Goal: Task Accomplishment & Management: Use online tool/utility

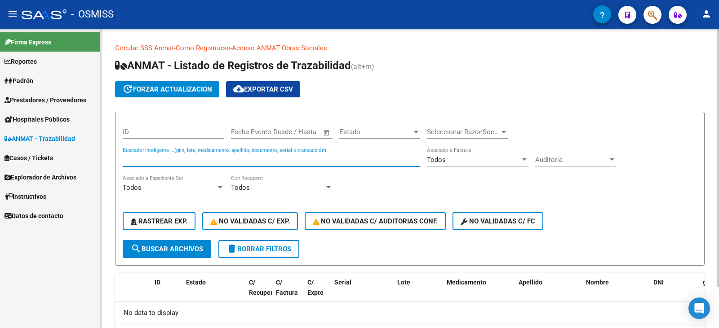
scroll to position [48, 0]
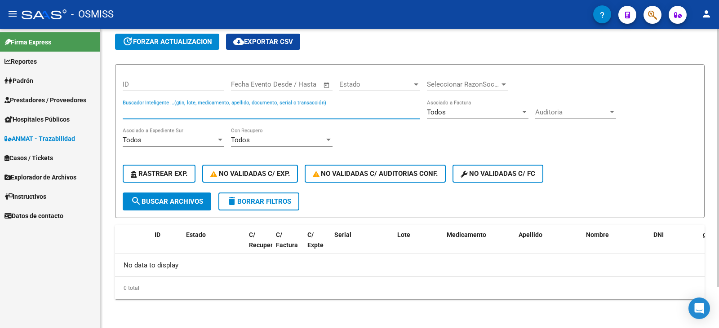
click at [162, 111] on input "Buscador Inteligente ...(gtin, lote, medicamento, apellido, documento, serial o…" at bounding box center [271, 112] width 297 height 8
click at [161, 112] on input "094815" at bounding box center [271, 112] width 297 height 8
type input "0"
type input "5"
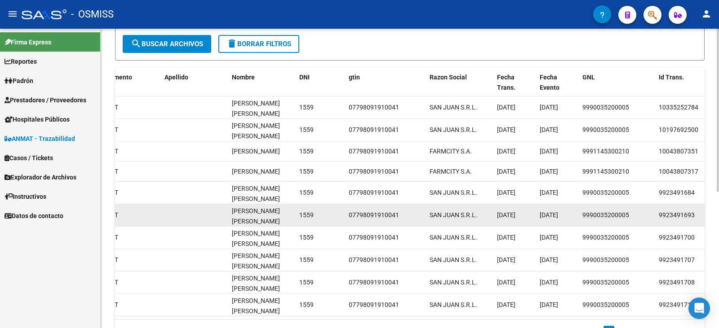
scroll to position [250, 0]
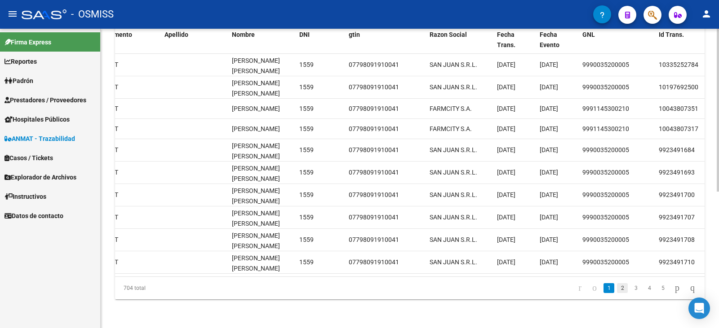
click at [617, 289] on link "2" at bounding box center [622, 288] width 11 height 10
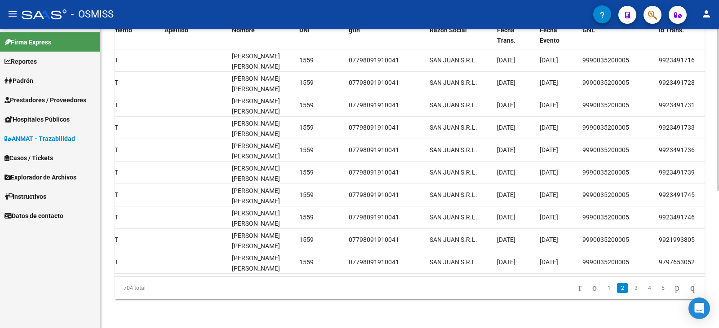
scroll to position [255, 0]
click at [603, 286] on link "1" at bounding box center [608, 288] width 11 height 10
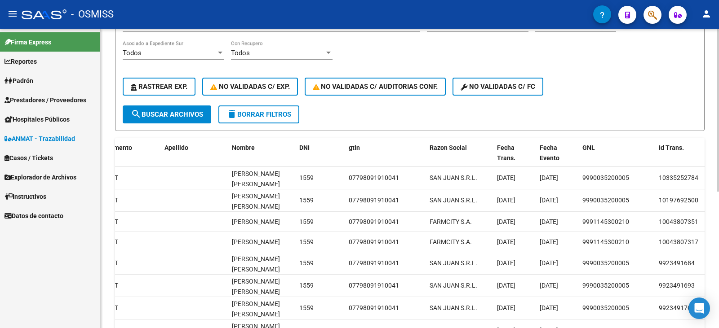
scroll to position [115, 0]
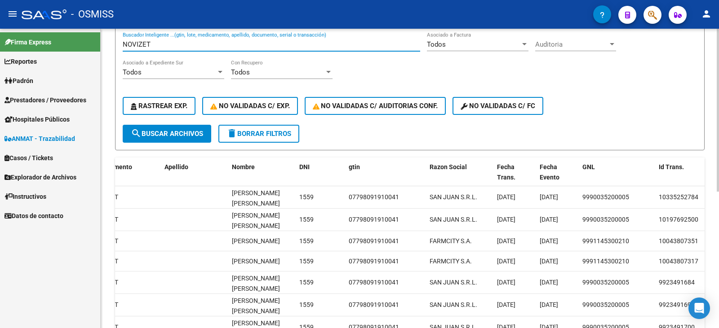
click at [177, 47] on input "NOVIZET" at bounding box center [271, 44] width 297 height 8
type input "N"
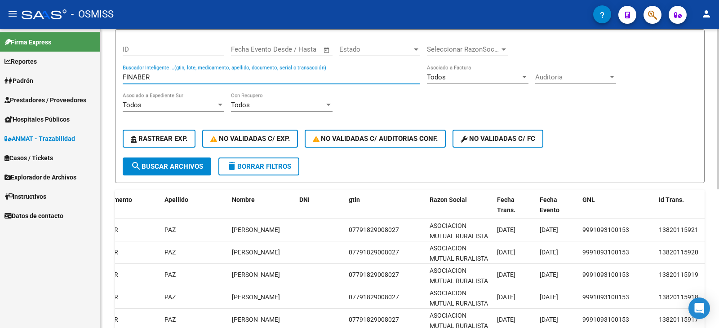
scroll to position [71, 0]
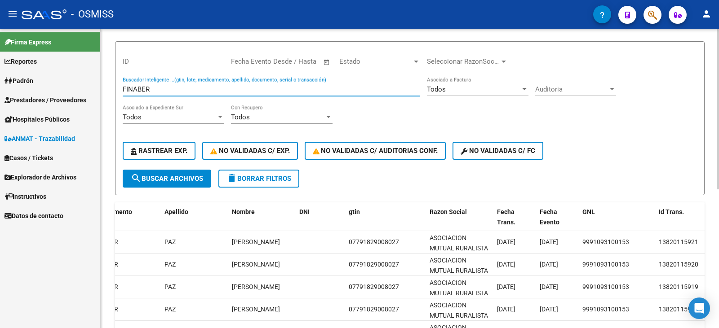
drag, startPoint x: 158, startPoint y: 91, endPoint x: 105, endPoint y: 85, distance: 52.9
click at [105, 85] on div "Circular SSS Anmat - Como Registrarse - Acceso ANMAT Obras Sociales Documentaci…" at bounding box center [410, 234] width 618 height 552
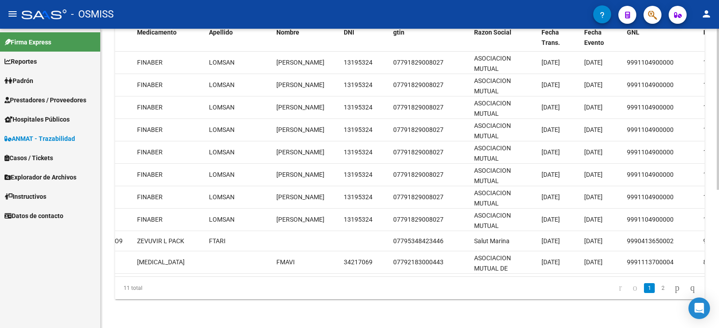
scroll to position [0, 313]
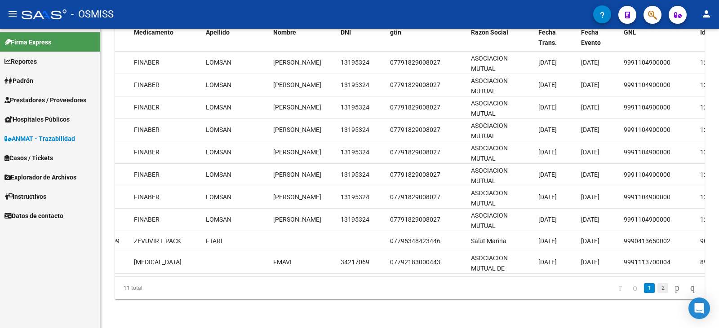
click at [657, 287] on link "2" at bounding box center [662, 288] width 11 height 10
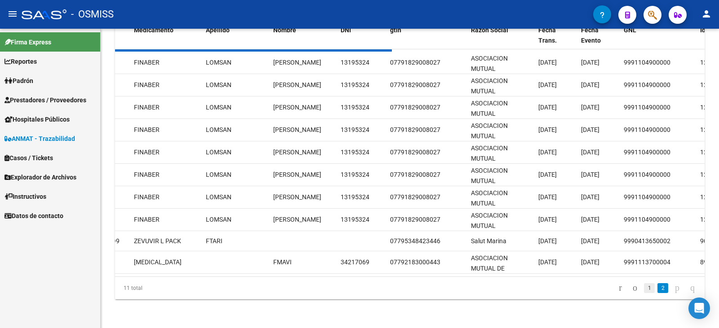
scroll to position [55, 0]
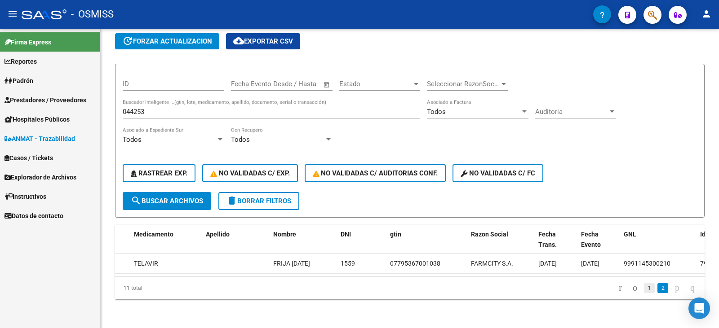
click at [644, 288] on link "1" at bounding box center [649, 288] width 11 height 10
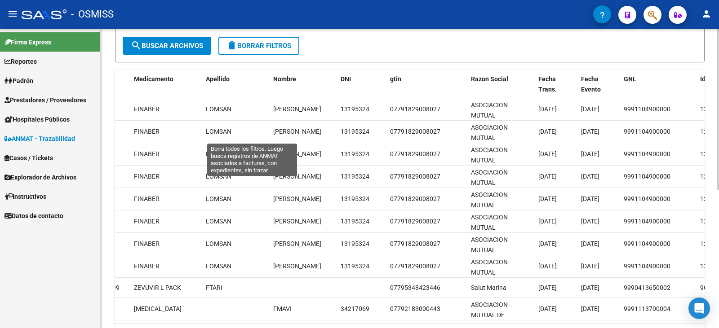
scroll to position [77, 0]
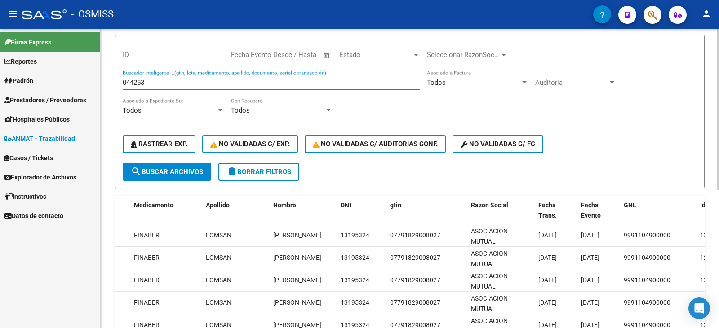
drag, startPoint x: 156, startPoint y: 84, endPoint x: 118, endPoint y: 77, distance: 38.3
click at [118, 77] on form "ID Start date – End date Fecha Evento Desde / Hasta Estado Estado Seleccionar R…" at bounding box center [409, 112] width 589 height 154
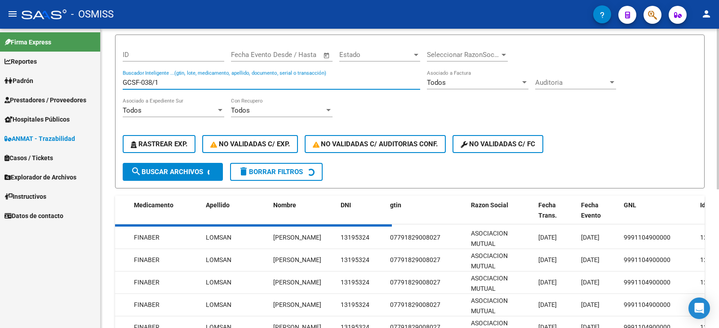
scroll to position [48, 0]
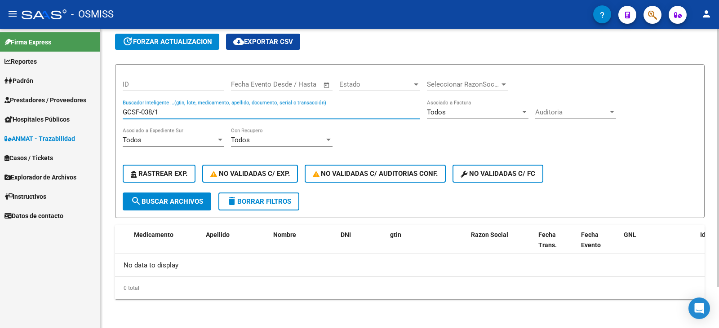
click at [165, 112] on input "GCSF-038/1" at bounding box center [271, 112] width 297 height 8
type input "G"
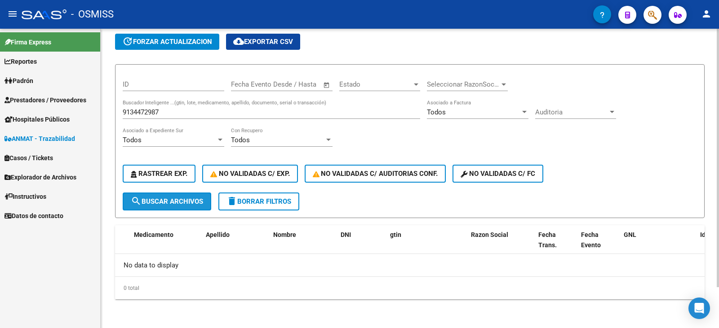
click at [171, 198] on span "search Buscar Archivos" at bounding box center [167, 202] width 72 height 8
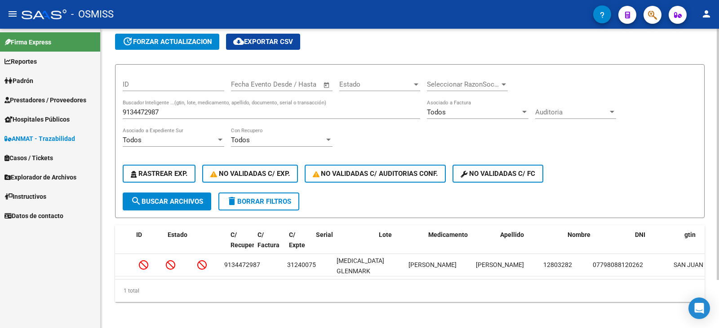
scroll to position [0, 0]
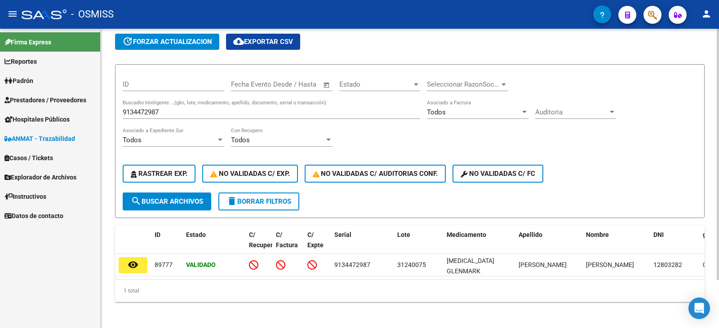
click at [172, 111] on input "9134472987" at bounding box center [271, 112] width 297 height 8
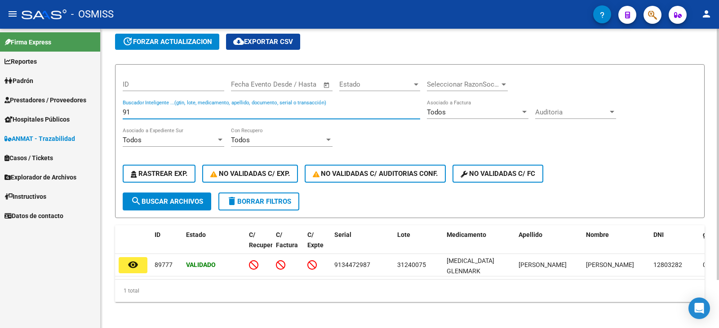
type input "9"
click at [176, 115] on input "7666817253" at bounding box center [271, 112] width 297 height 8
type input "7"
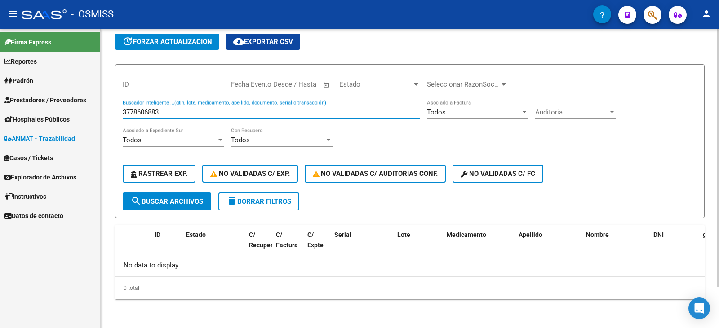
click at [169, 111] on input "3778606883" at bounding box center [271, 112] width 297 height 8
type input "3"
click at [174, 202] on span "search Buscar Archivos" at bounding box center [167, 202] width 72 height 8
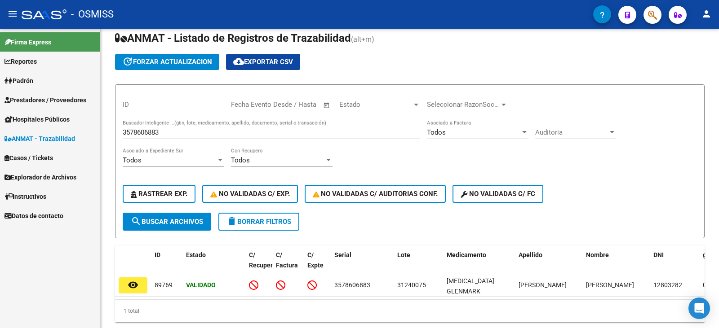
scroll to position [48, 0]
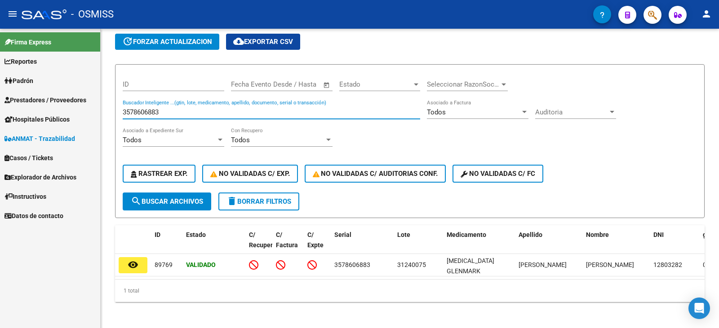
drag, startPoint x: 163, startPoint y: 111, endPoint x: 115, endPoint y: 111, distance: 48.5
click at [115, 111] on form "ID Start date – End date Fecha Evento Desde / Hasta Estado Estado Seleccionar R…" at bounding box center [409, 141] width 589 height 154
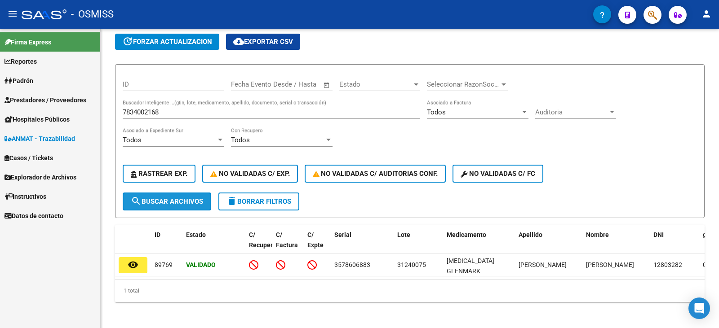
click at [162, 197] on button "search Buscar Archivos" at bounding box center [167, 202] width 88 height 18
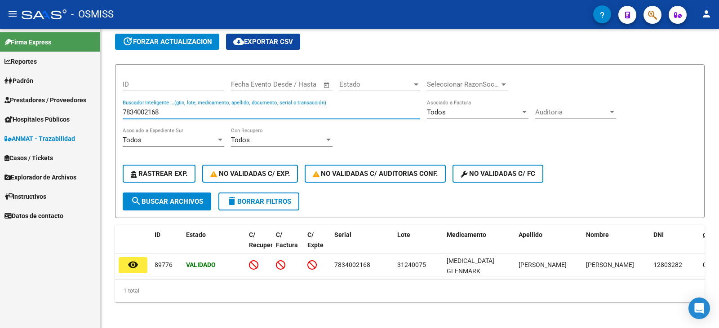
drag, startPoint x: 170, startPoint y: 113, endPoint x: 121, endPoint y: 112, distance: 49.0
click at [121, 112] on form "ID Start date – End date Fecha Evento Desde / Hasta Estado Estado Seleccionar R…" at bounding box center [409, 141] width 589 height 154
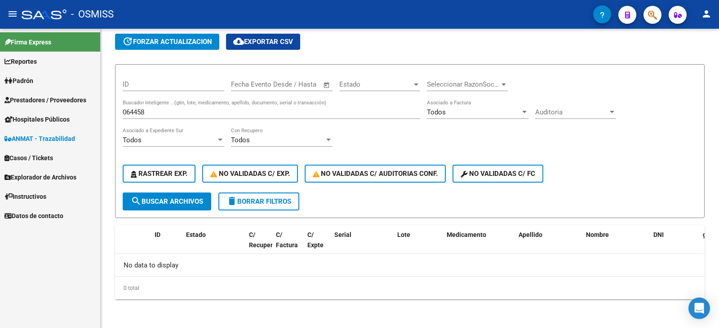
click at [163, 117] on div "064458 Buscador Inteligente ...(gtin, lote, medicamento, apellido, documento, s…" at bounding box center [271, 109] width 297 height 19
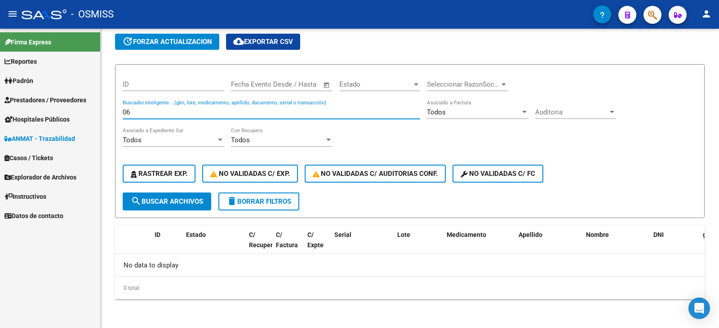
type input "0"
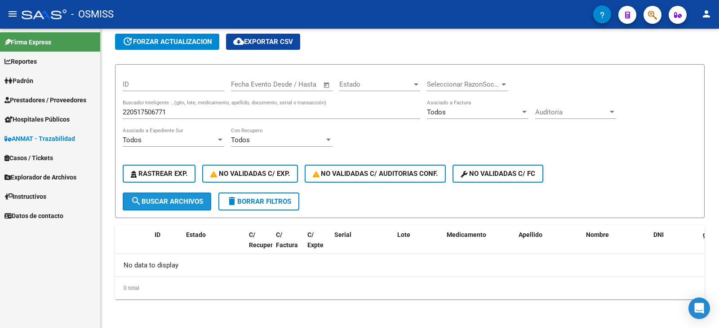
click at [168, 199] on span "search Buscar Archivos" at bounding box center [167, 202] width 72 height 8
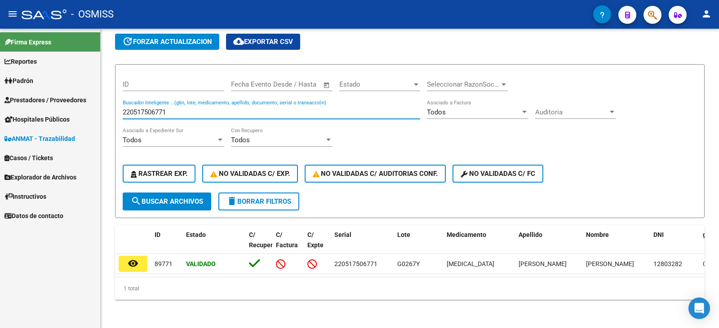
drag, startPoint x: 172, startPoint y: 111, endPoint x: 123, endPoint y: 110, distance: 49.0
click at [123, 110] on input "220517506771" at bounding box center [271, 112] width 297 height 8
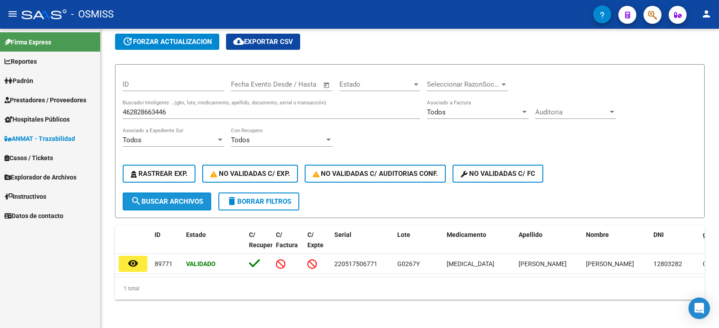
click at [169, 203] on span "search Buscar Archivos" at bounding box center [167, 202] width 72 height 8
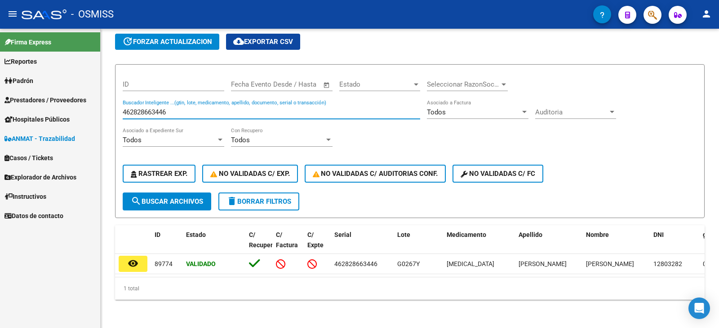
drag, startPoint x: 170, startPoint y: 111, endPoint x: 121, endPoint y: 110, distance: 48.5
click at [121, 110] on form "ID Start date – End date Fecha Evento Desde / Hasta Estado Estado Seleccionar R…" at bounding box center [409, 141] width 589 height 154
click at [174, 111] on input "544942990391" at bounding box center [271, 112] width 297 height 8
type input "5"
drag, startPoint x: 174, startPoint y: 114, endPoint x: 174, endPoint y: 109, distance: 5.0
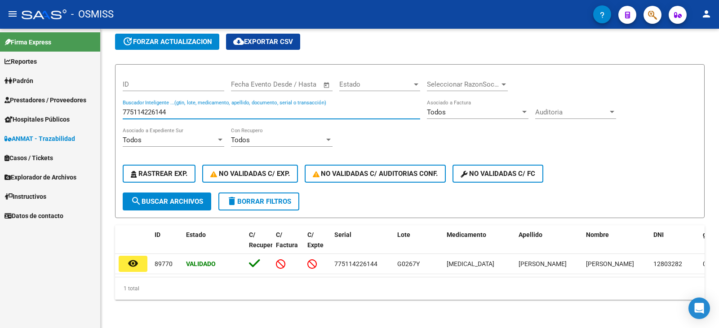
click at [174, 110] on input "775114226144" at bounding box center [271, 112] width 297 height 8
type input "7"
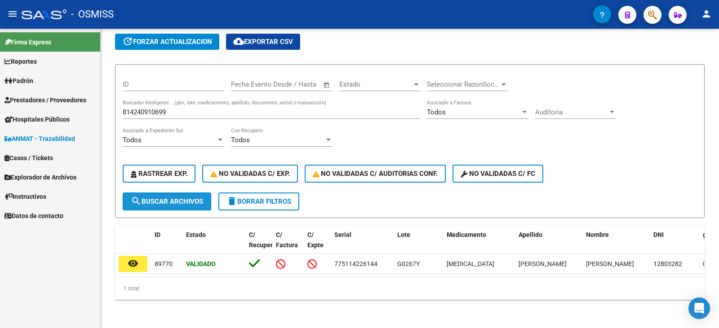
click at [180, 198] on span "search Buscar Archivos" at bounding box center [167, 202] width 72 height 8
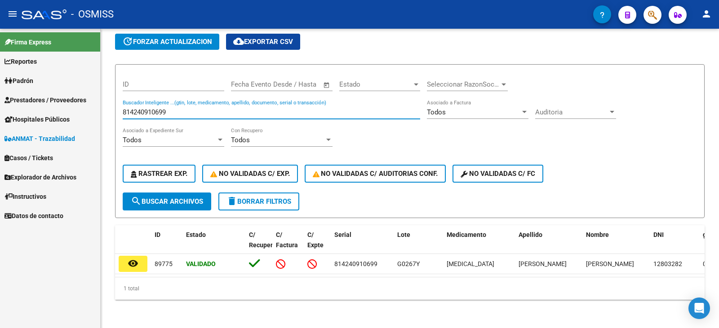
click at [185, 112] on input "814240910699" at bounding box center [271, 112] width 297 height 8
type input "8"
click at [180, 114] on input "854878509843" at bounding box center [271, 112] width 297 height 8
type input "8"
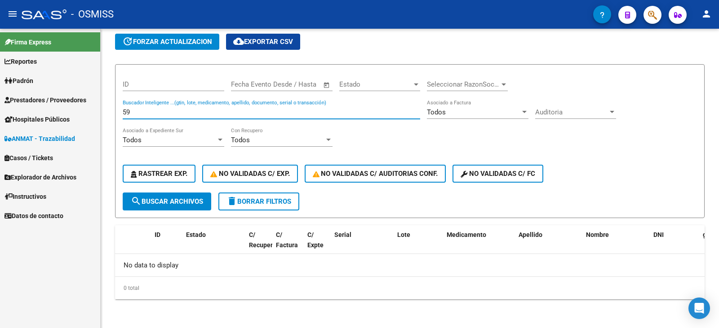
type input "5"
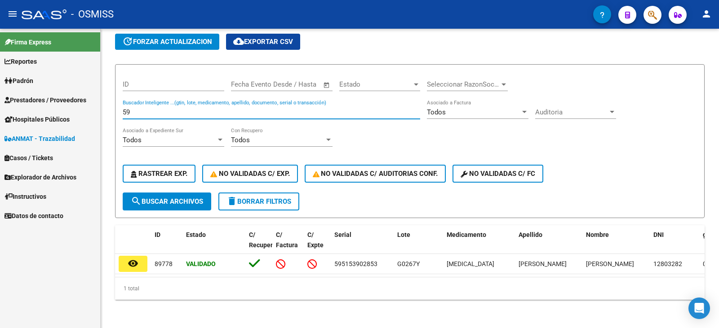
type input "5"
drag, startPoint x: 179, startPoint y: 111, endPoint x: 113, endPoint y: 107, distance: 66.6
click at [113, 107] on div "Circular SSS Anmat - Como Registrarse - Acceso ANMAT Obras Sociales Documentaci…" at bounding box center [410, 155] width 618 height 348
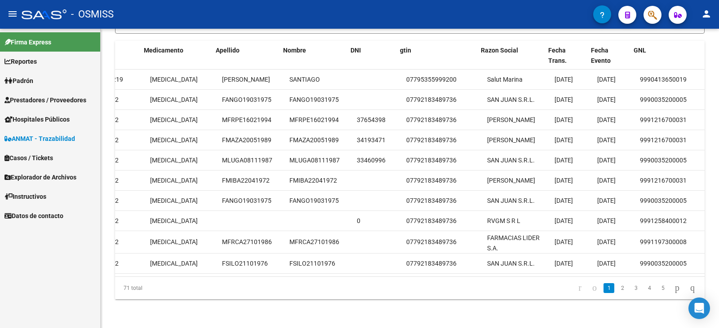
scroll to position [0, 304]
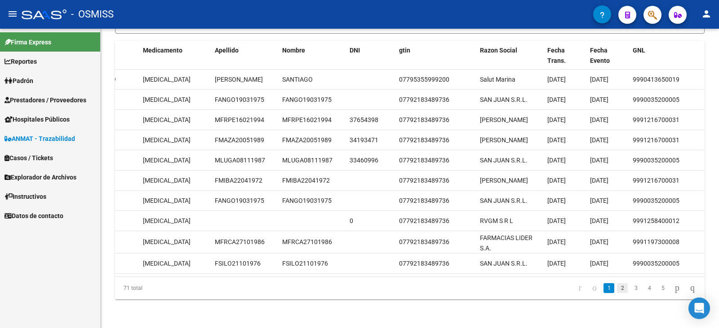
click at [617, 288] on link "2" at bounding box center [622, 288] width 11 height 10
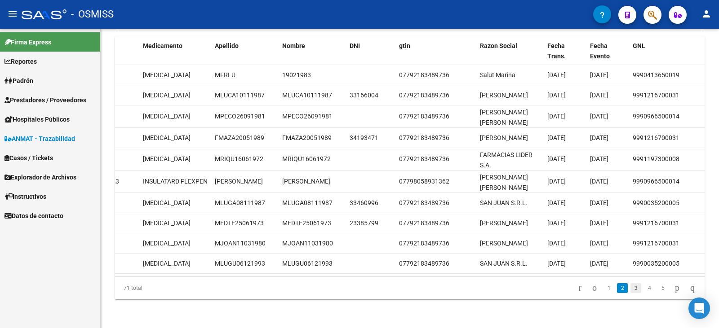
click at [630, 293] on link "3" at bounding box center [635, 288] width 11 height 10
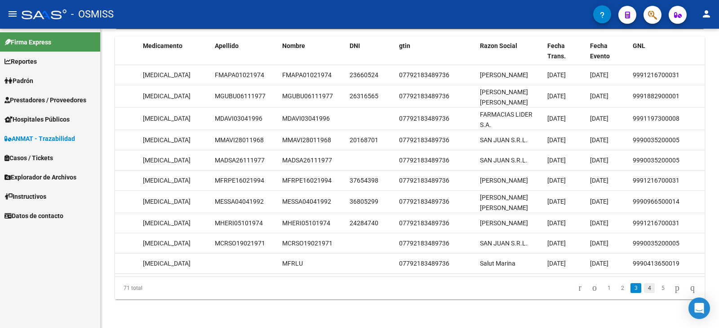
click at [644, 292] on link "4" at bounding box center [649, 288] width 11 height 10
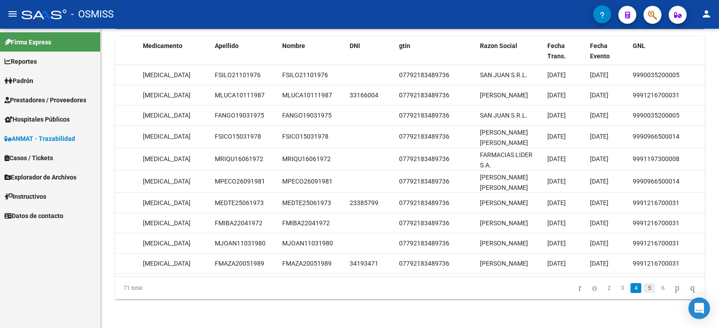
click at [644, 291] on link "5" at bounding box center [649, 288] width 11 height 10
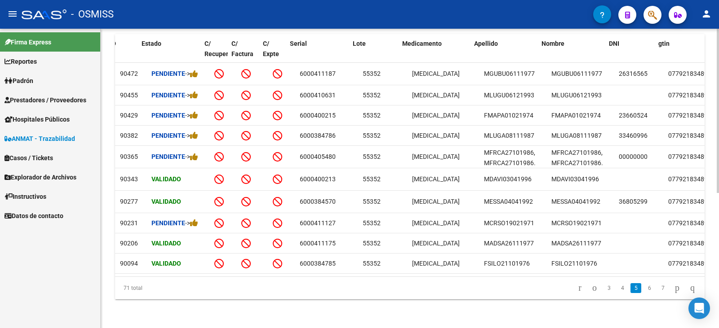
scroll to position [0, 26]
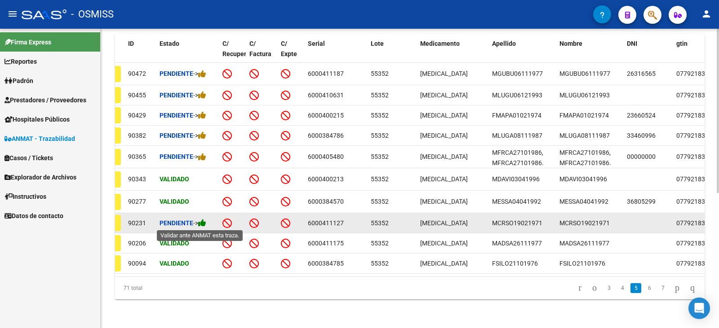
click at [203, 221] on icon at bounding box center [202, 223] width 8 height 9
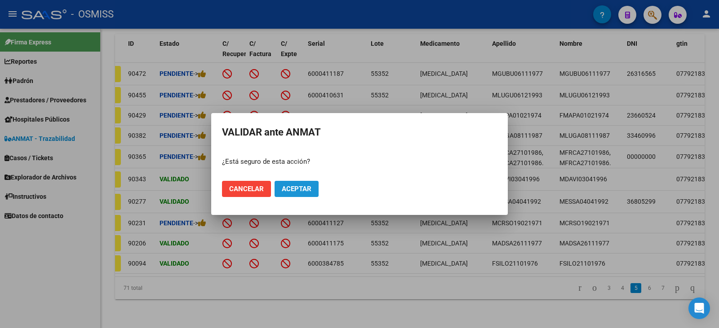
click at [293, 186] on span "Aceptar" at bounding box center [297, 189] width 30 height 8
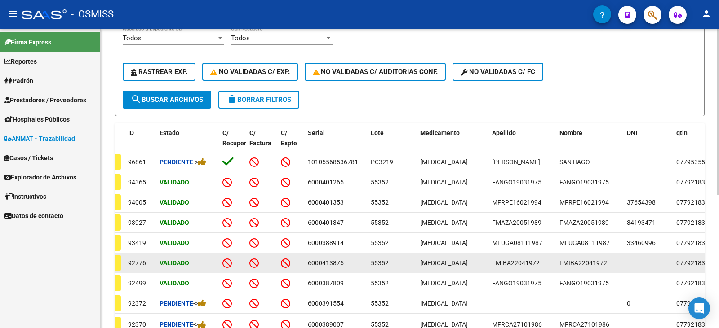
scroll to position [59, 0]
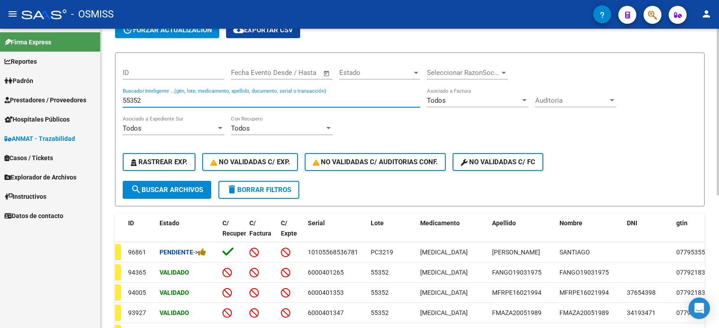
drag, startPoint x: 176, startPoint y: 100, endPoint x: 106, endPoint y: 105, distance: 69.8
click at [106, 105] on div "Circular SSS Anmat - Como Registrarse - Acceso ANMAT Obras Sociales Documentaci…" at bounding box center [410, 235] width 618 height 532
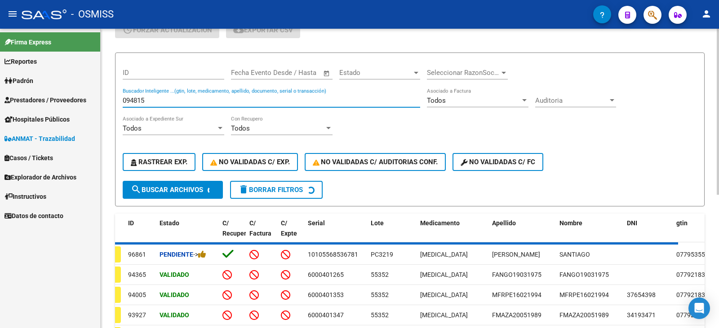
scroll to position [48, 0]
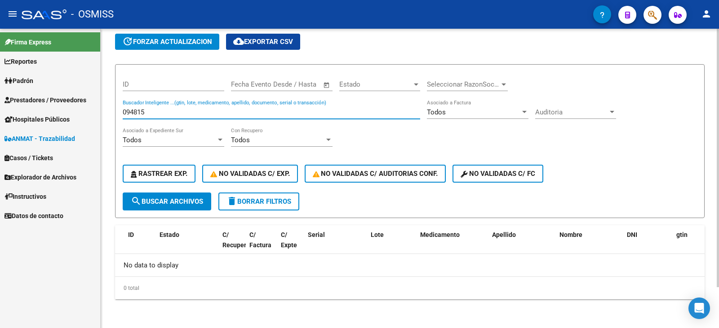
drag, startPoint x: 146, startPoint y: 113, endPoint x: 124, endPoint y: 115, distance: 22.1
click at [124, 115] on input "094815" at bounding box center [271, 112] width 297 height 8
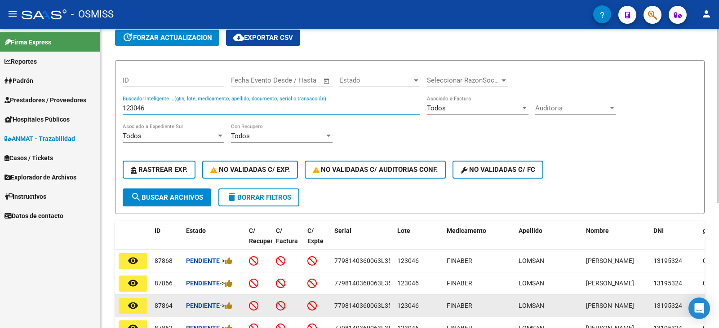
scroll to position [35, 0]
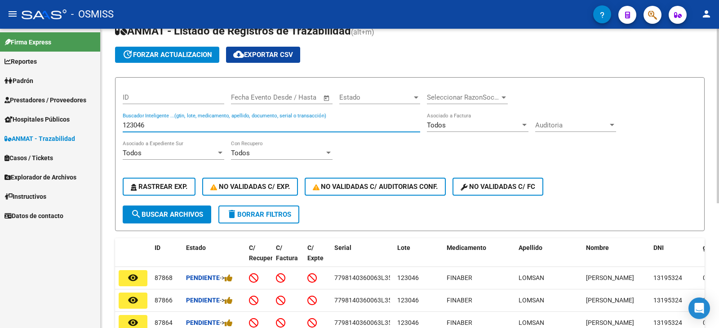
drag, startPoint x: 151, startPoint y: 124, endPoint x: 107, endPoint y: 120, distance: 44.6
click at [107, 120] on div "Circular SSS Anmat - Como Registrarse - Acceso ANMAT Obras Sociales Documentaci…" at bounding box center [410, 247] width 618 height 507
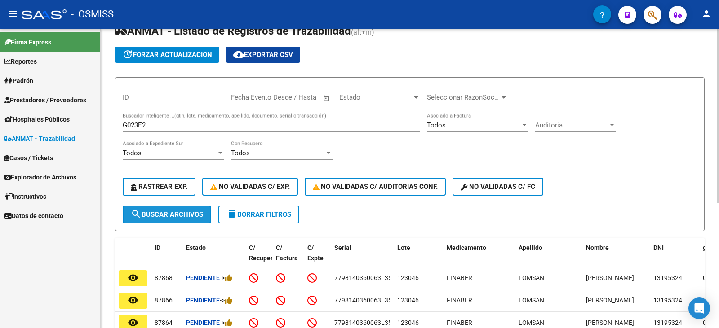
click at [177, 214] on span "search Buscar Archivos" at bounding box center [167, 215] width 72 height 8
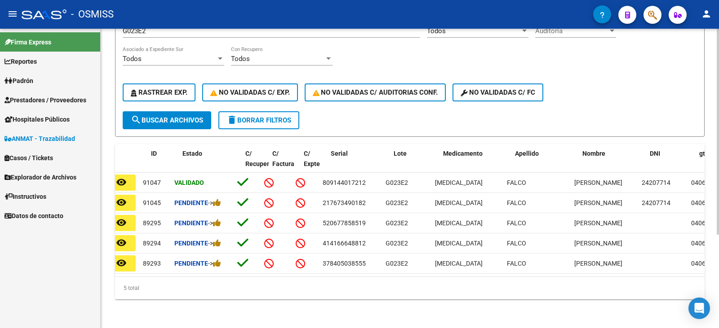
scroll to position [0, 0]
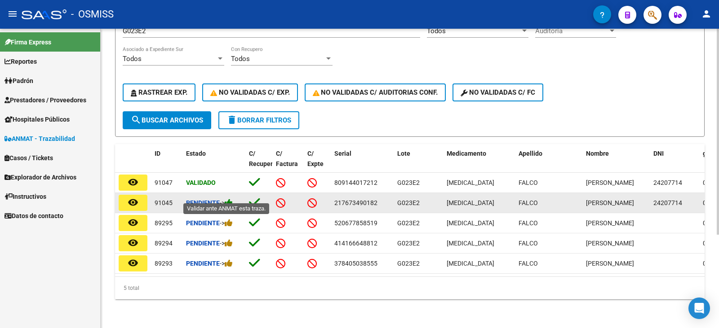
click at [231, 198] on icon at bounding box center [229, 202] width 8 height 9
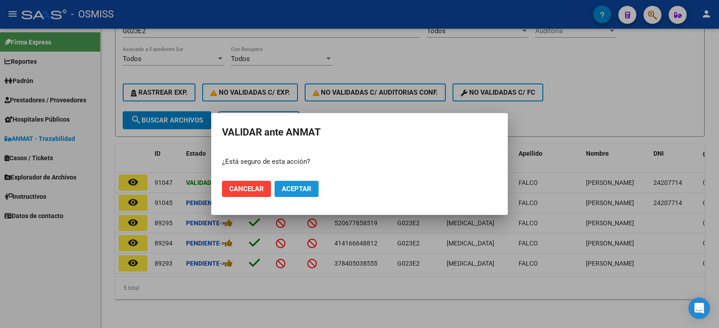
click at [301, 188] on span "Aceptar" at bounding box center [297, 189] width 30 height 8
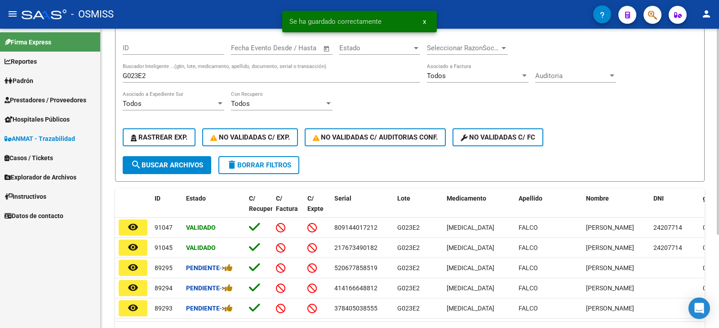
scroll to position [46, 0]
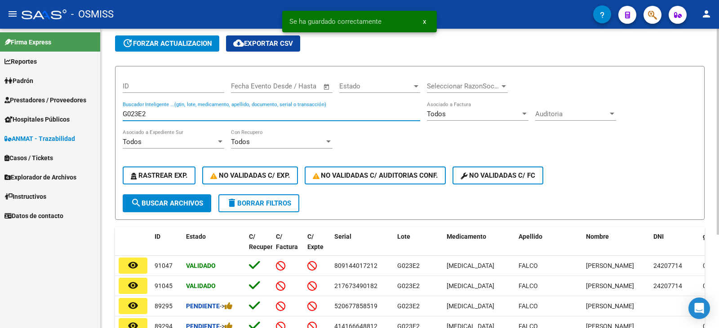
drag, startPoint x: 161, startPoint y: 113, endPoint x: 116, endPoint y: 115, distance: 45.0
click at [116, 115] on form "ID Start date – End date Fecha Evento Desde / Hasta Estado Estado Seleccionar R…" at bounding box center [409, 143] width 589 height 154
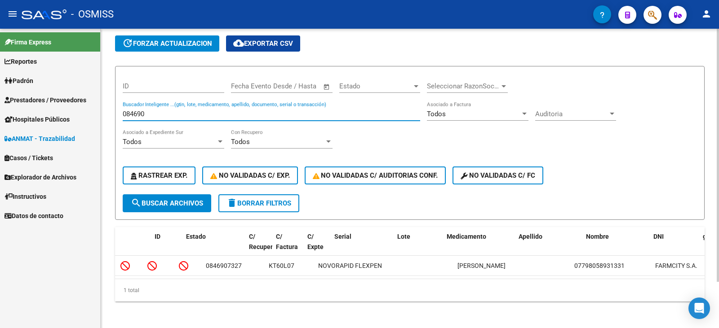
scroll to position [0, 0]
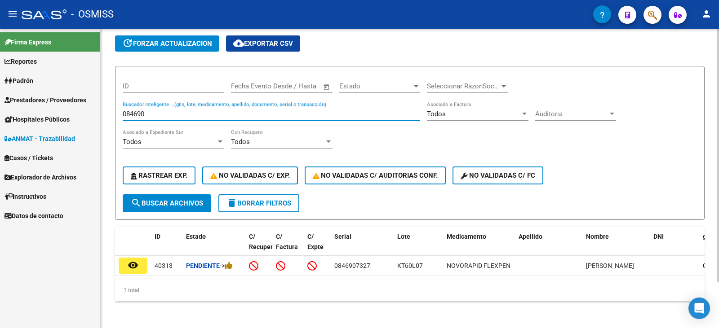
drag, startPoint x: 149, startPoint y: 113, endPoint x: 120, endPoint y: 112, distance: 28.8
click at [120, 112] on form "ID Start date – End date Fecha Evento Desde / Hasta Estado Estado Seleccionar R…" at bounding box center [409, 143] width 589 height 154
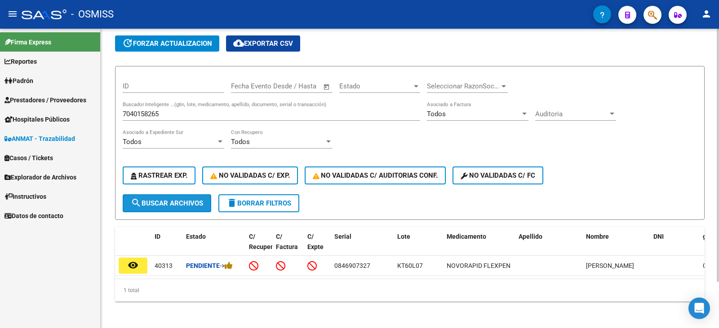
click at [164, 202] on span "search Buscar Archivos" at bounding box center [167, 203] width 72 height 8
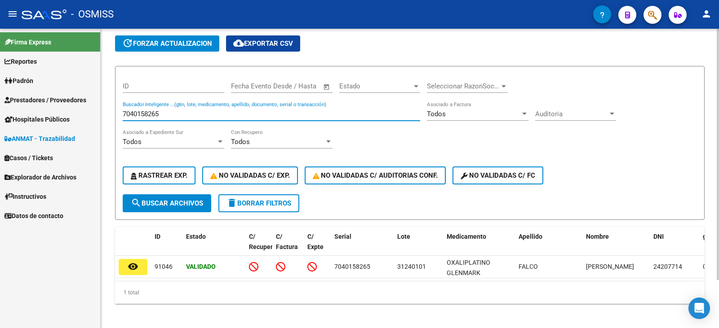
drag, startPoint x: 164, startPoint y: 116, endPoint x: 122, endPoint y: 119, distance: 42.3
click at [122, 119] on form "ID Start date – End date Fecha Evento Desde / Hasta Estado Estado Seleccionar R…" at bounding box center [409, 143] width 589 height 154
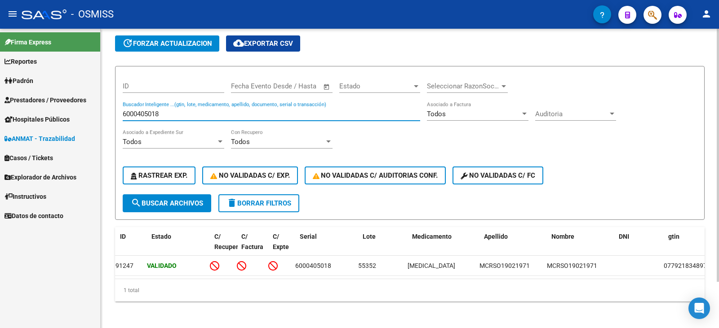
scroll to position [0, 30]
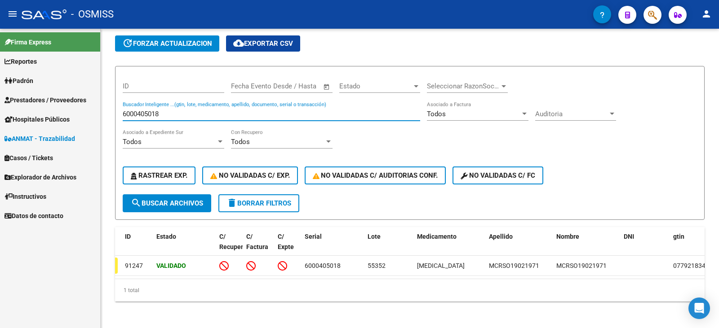
drag, startPoint x: 174, startPoint y: 115, endPoint x: 93, endPoint y: 116, distance: 81.7
click at [93, 116] on mat-sidenav-container "Firma Express Reportes Ingresos Percibidos Análisis de todos los conceptos (his…" at bounding box center [359, 179] width 719 height 300
drag, startPoint x: 175, startPoint y: 113, endPoint x: 123, endPoint y: 110, distance: 51.7
click at [123, 110] on input "848796977919" at bounding box center [271, 114] width 297 height 8
type input "8"
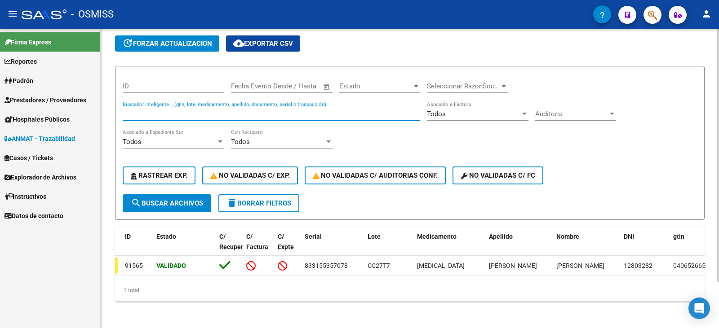
click at [134, 113] on input "Buscador Inteligente ...(gtin, lote, medicamento, apellido, documento, serial o…" at bounding box center [271, 114] width 297 height 8
drag, startPoint x: 174, startPoint y: 114, endPoint x: 122, endPoint y: 115, distance: 52.1
click at [122, 115] on form "ID Start date – End date Fecha Evento Desde / Hasta Estado Estado Seleccionar R…" at bounding box center [409, 143] width 589 height 154
type input "855884500558"
